Goal: Information Seeking & Learning: Learn about a topic

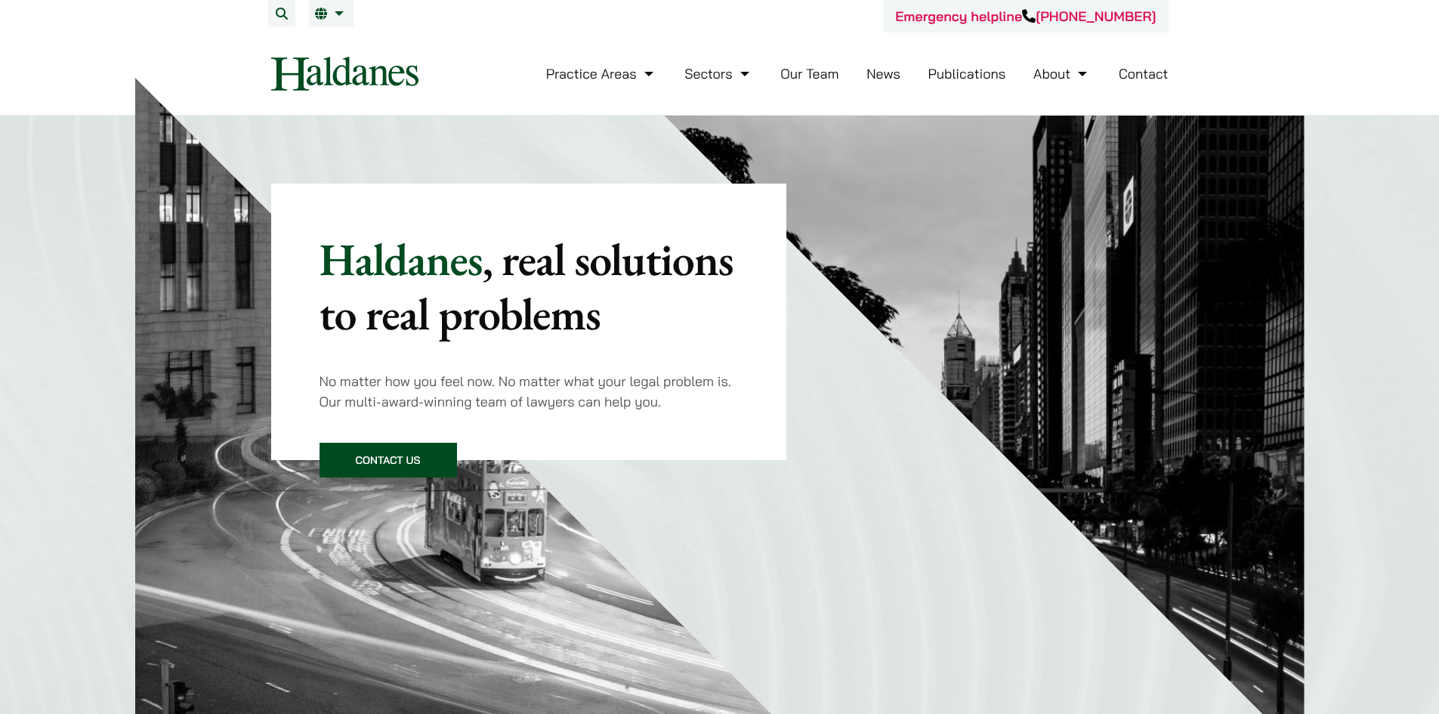
click at [823, 74] on link "Our Team" at bounding box center [809, 73] width 58 height 17
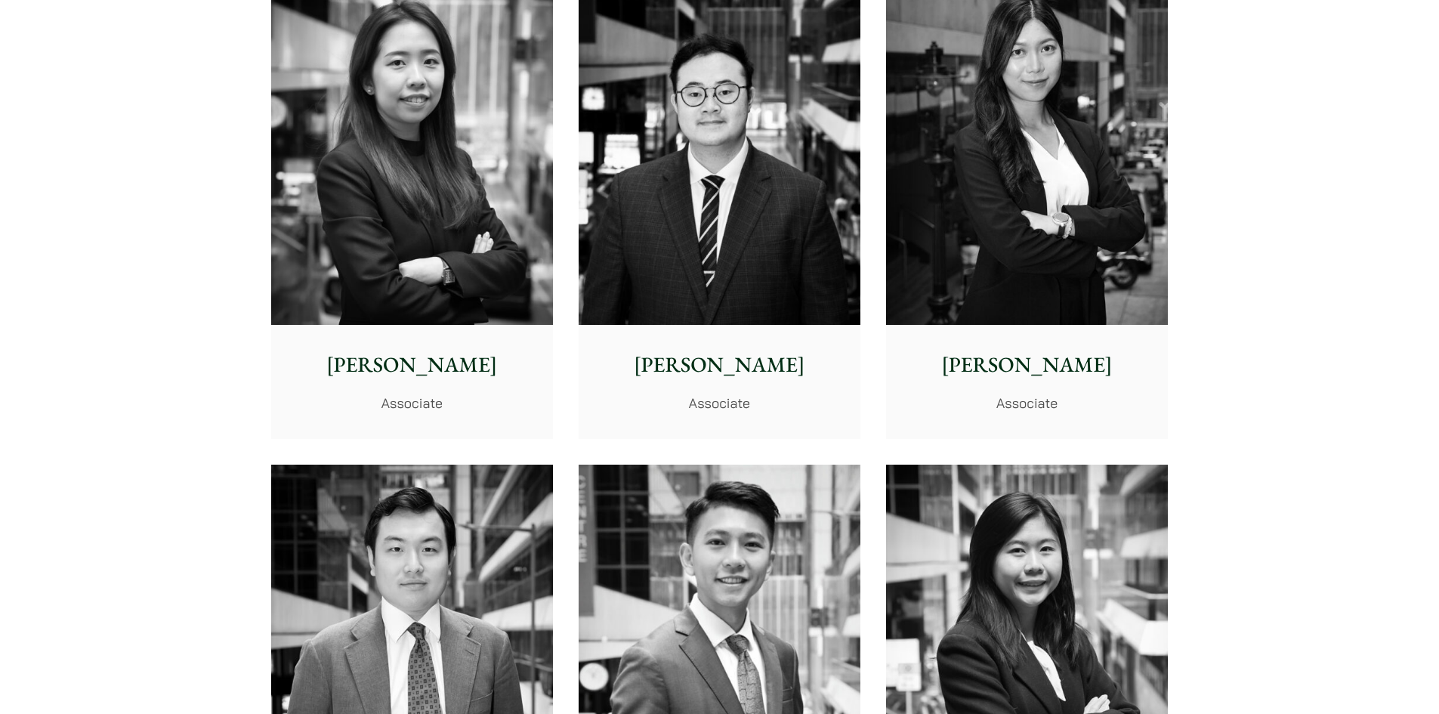
scroll to position [5590, 0]
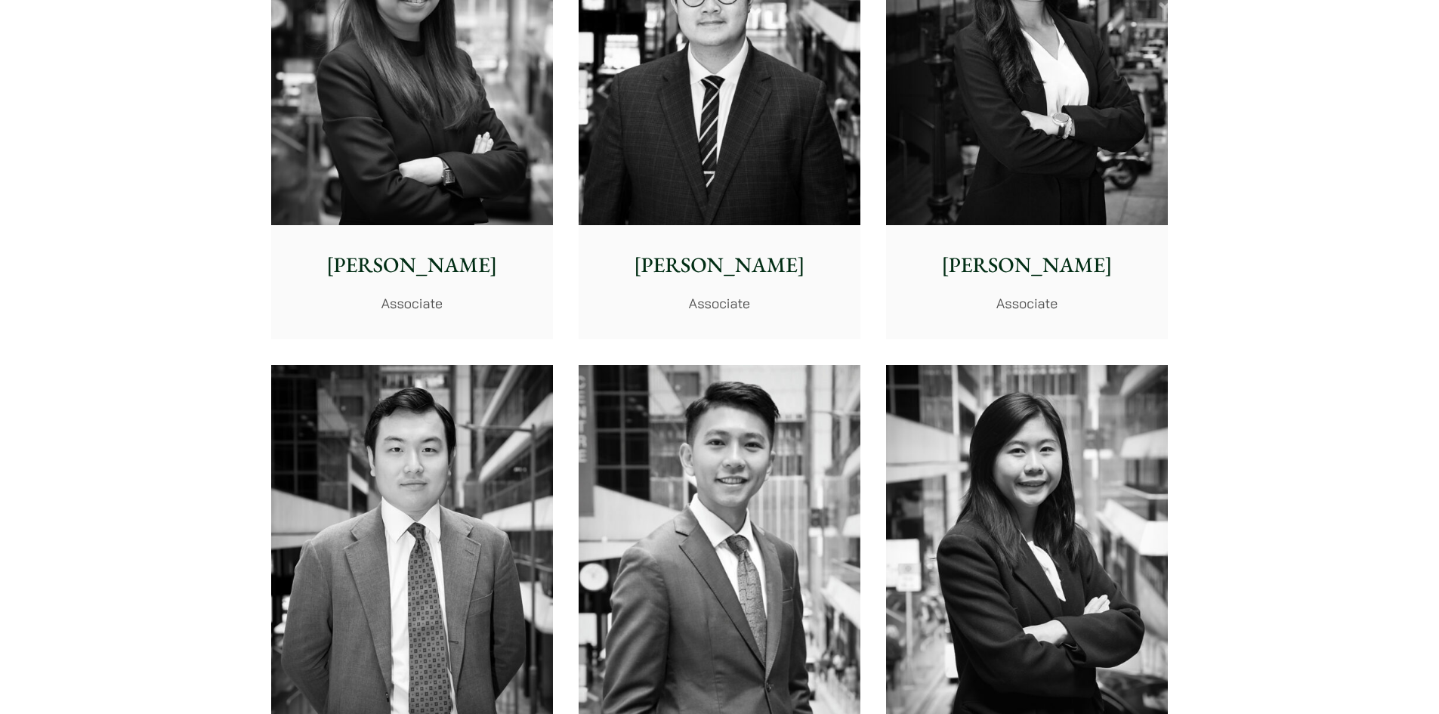
click at [721, 193] on img at bounding box center [720, 49] width 282 height 353
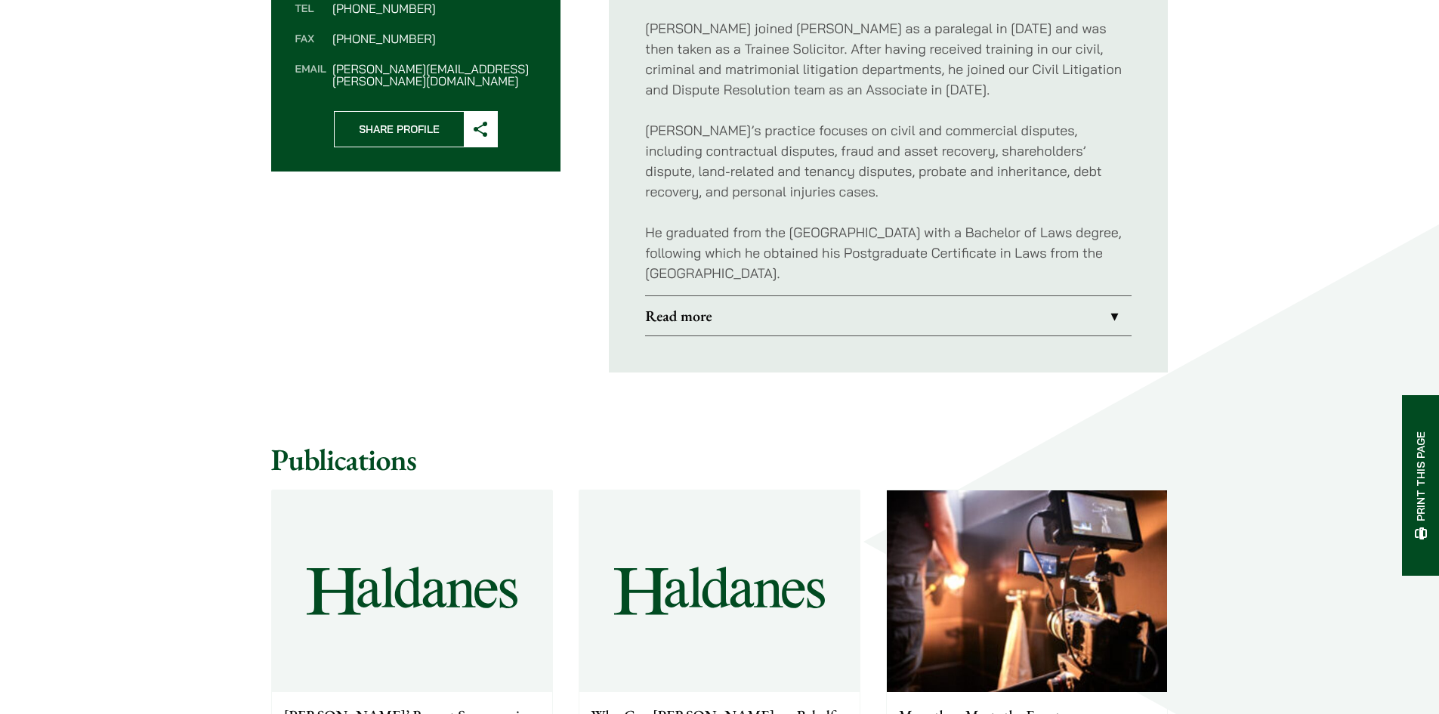
scroll to position [680, 0]
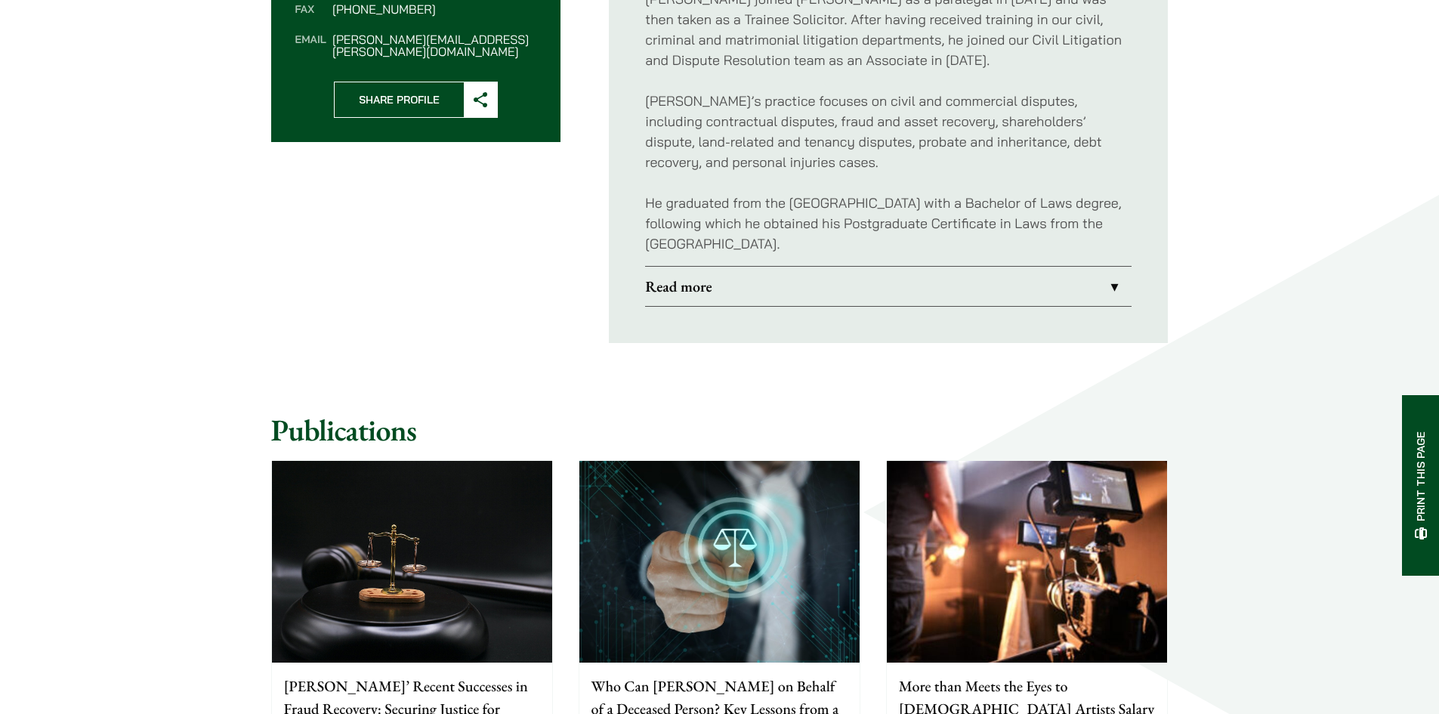
click at [879, 314] on ul "Profile [PERSON_NAME] joined [PERSON_NAME] as a paralegal in [DATE] and was the…" at bounding box center [888, 121] width 559 height 443
click at [882, 296] on link "Read more" at bounding box center [888, 286] width 486 height 39
